Goal: Information Seeking & Learning: Learn about a topic

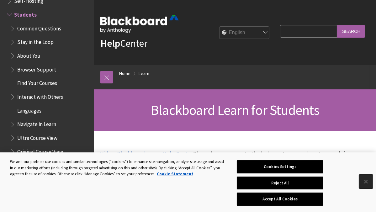
click at [367, 182] on button "Close" at bounding box center [366, 182] width 14 height 14
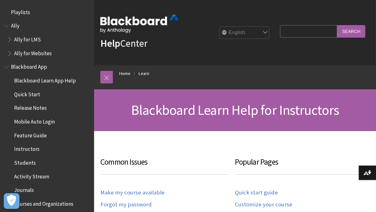
click at [255, 30] on select "English عربية Català Cymraeg Deutsch Español Suomi Français עברית Italiano 日本語 …" at bounding box center [244, 33] width 50 height 13
select select "/ar-sa/Learn/Instructor"
click at [220, 27] on select "English عربية Català Cymraeg Deutsch Español Suomi Français עברית Italiano 日本語 …" at bounding box center [244, 33] width 50 height 13
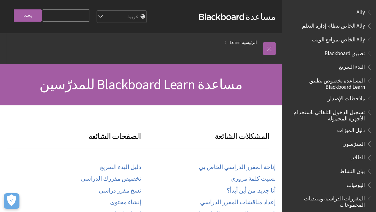
click at [73, 16] on input "Search Query" at bounding box center [65, 15] width 47 height 12
paste input "https://help.blackboard.com/Learn/Instructor"
type input "https://hel"
click at [68, 15] on input "Search Query" at bounding box center [65, 15] width 47 height 12
paste input "إدارة المقررات الدراسية"
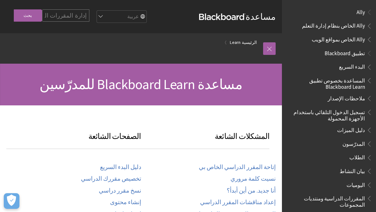
scroll to position [0, -4]
type input "إدارة المقررات الدراسية"
click at [14, 9] on input "بحث" at bounding box center [28, 15] width 28 height 12
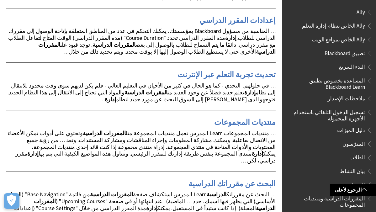
scroll to position [467, 0]
click at [266, 26] on link "إعدادات المقرر الدراسي" at bounding box center [237, 21] width 76 height 10
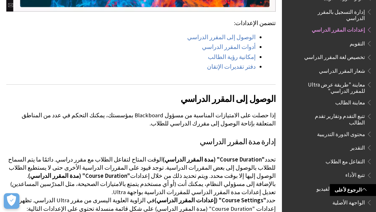
scroll to position [236, 0]
